Goal: Find specific page/section: Find specific page/section

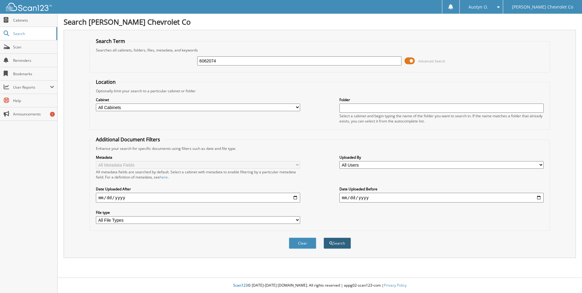
type input "6062074"
click at [350, 243] on button "Search" at bounding box center [337, 242] width 27 height 11
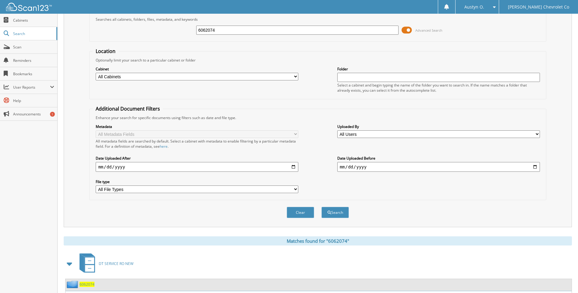
scroll to position [71, 0]
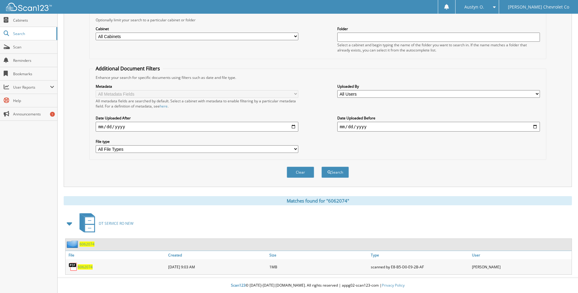
click at [86, 267] on span "6062074" at bounding box center [85, 266] width 15 height 5
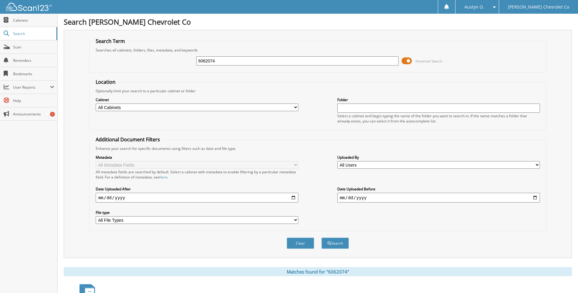
drag, startPoint x: 236, startPoint y: 62, endPoint x: 172, endPoint y: 67, distance: 63.9
click at [172, 67] on div "6062074 Advanced Search" at bounding box center [318, 61] width 450 height 16
drag, startPoint x: 195, startPoint y: 62, endPoint x: 231, endPoint y: 57, distance: 36.4
click at [231, 57] on input "6062074" at bounding box center [297, 60] width 202 height 9
drag, startPoint x: 225, startPoint y: 59, endPoint x: 179, endPoint y: 62, distance: 46.4
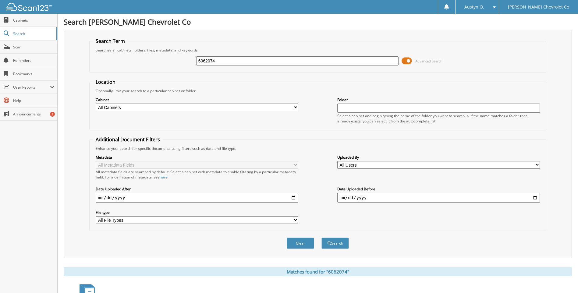
click at [179, 62] on div "6062074 Advanced Search" at bounding box center [318, 61] width 450 height 16
paste input "6064590"
type input "6064590"
click at [321, 237] on button "Search" at bounding box center [334, 242] width 27 height 11
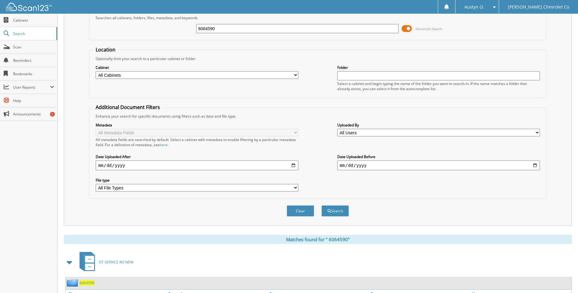
scroll to position [71, 0]
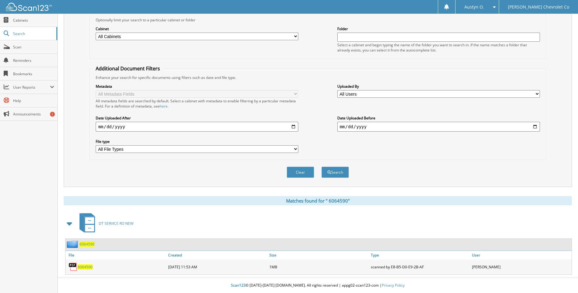
click at [85, 266] on span "6 0 6 4 5 9 0" at bounding box center [85, 266] width 15 height 5
